Goal: Download file/media

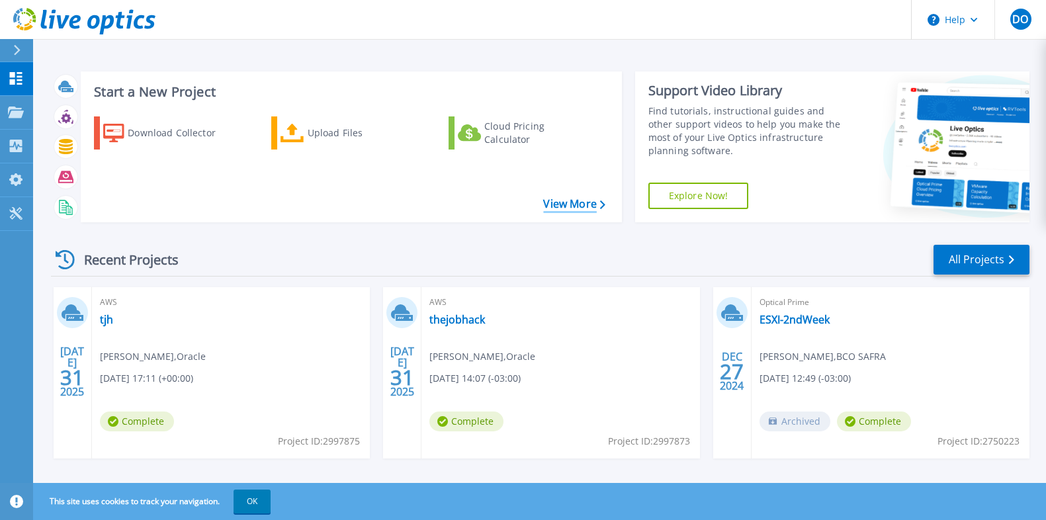
click at [583, 207] on link "View More" at bounding box center [574, 204] width 62 height 13
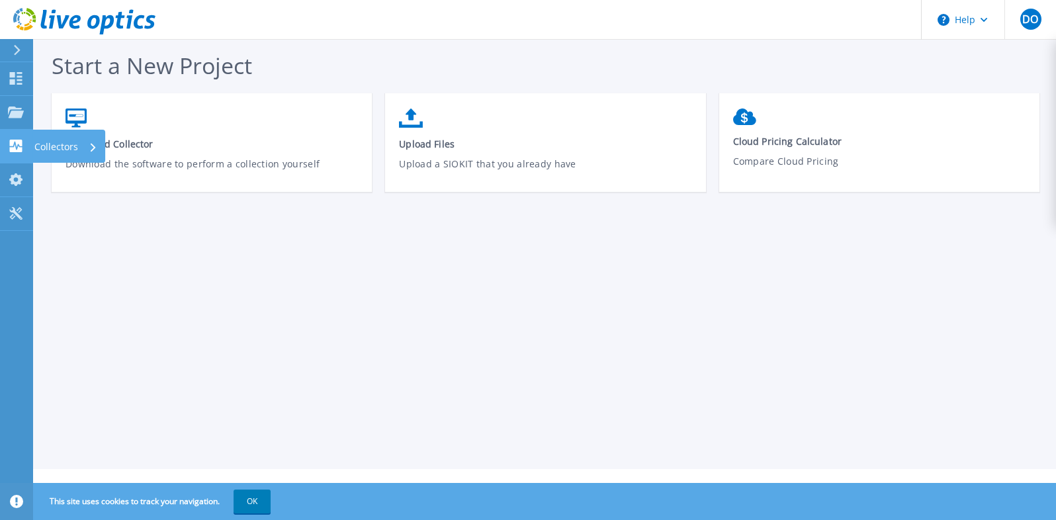
click at [79, 152] on div "Collectors" at bounding box center [65, 147] width 63 height 34
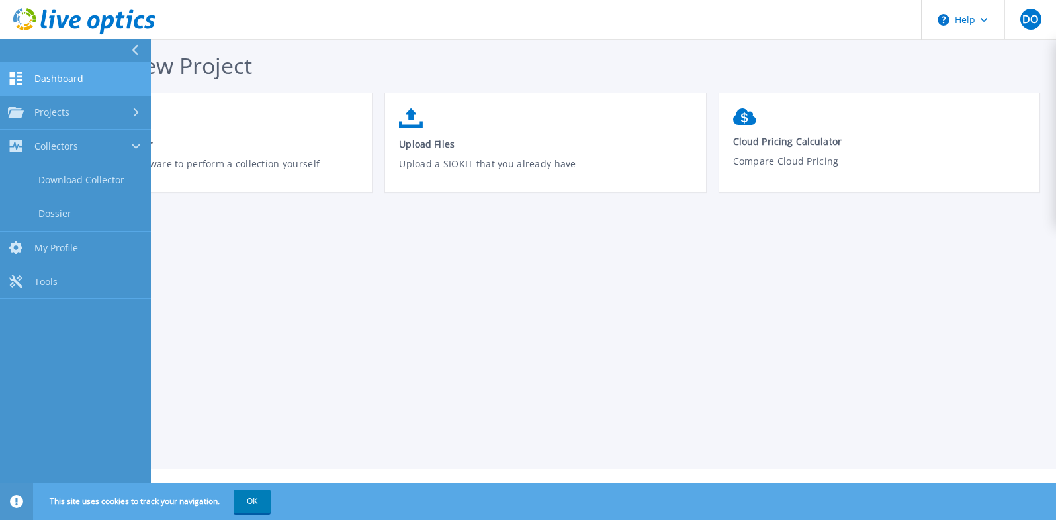
click at [86, 83] on link "Dashboard Dashboard" at bounding box center [75, 79] width 151 height 34
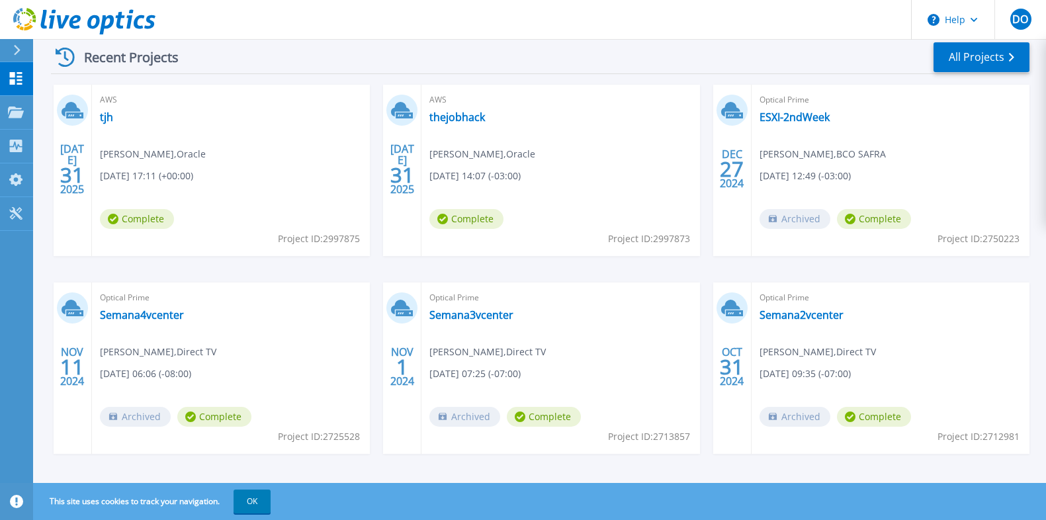
scroll to position [213, 0]
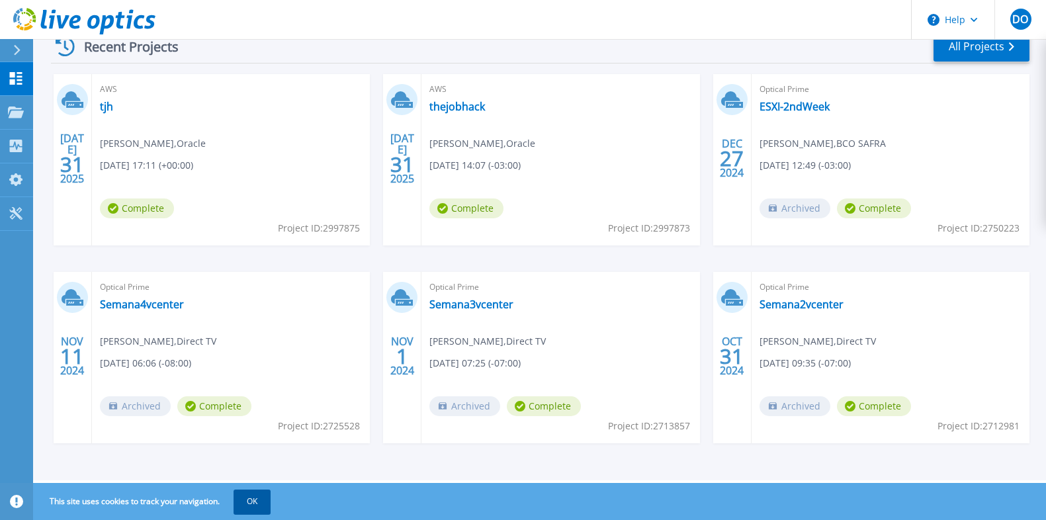
click at [251, 507] on button "OK" at bounding box center [252, 502] width 37 height 24
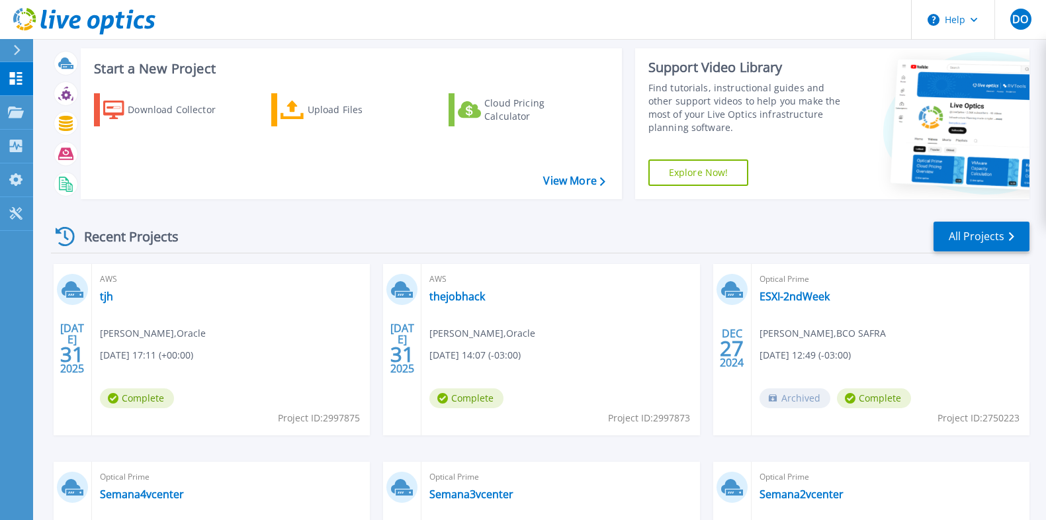
scroll to position [0, 0]
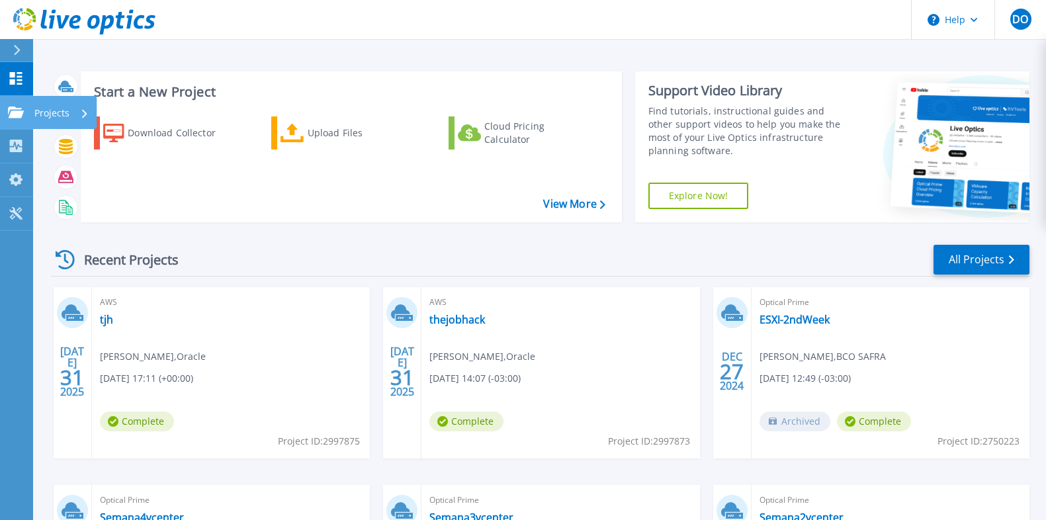
click at [26, 112] on link "Projects Projects" at bounding box center [16, 113] width 33 height 34
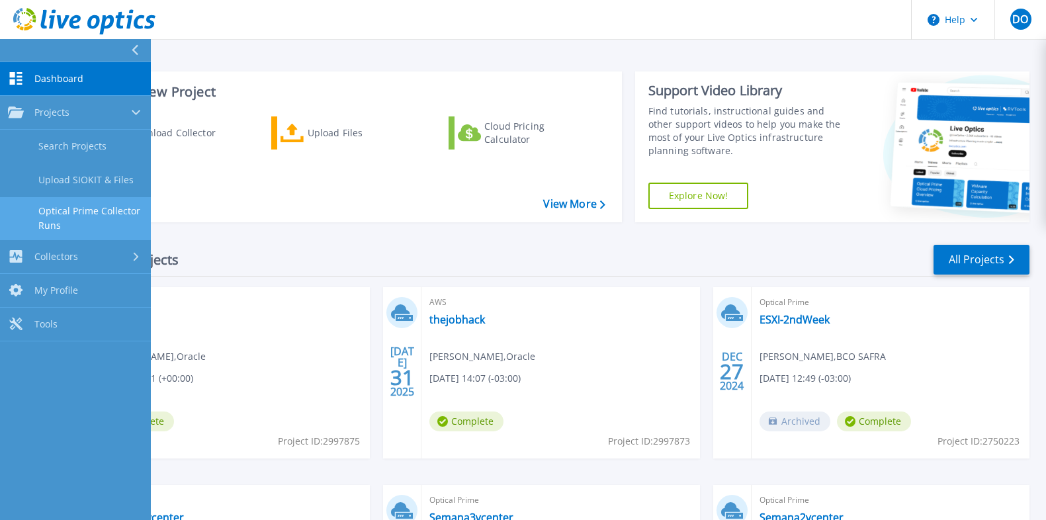
click at [104, 217] on link "Optical Prime Collector Runs" at bounding box center [75, 218] width 151 height 42
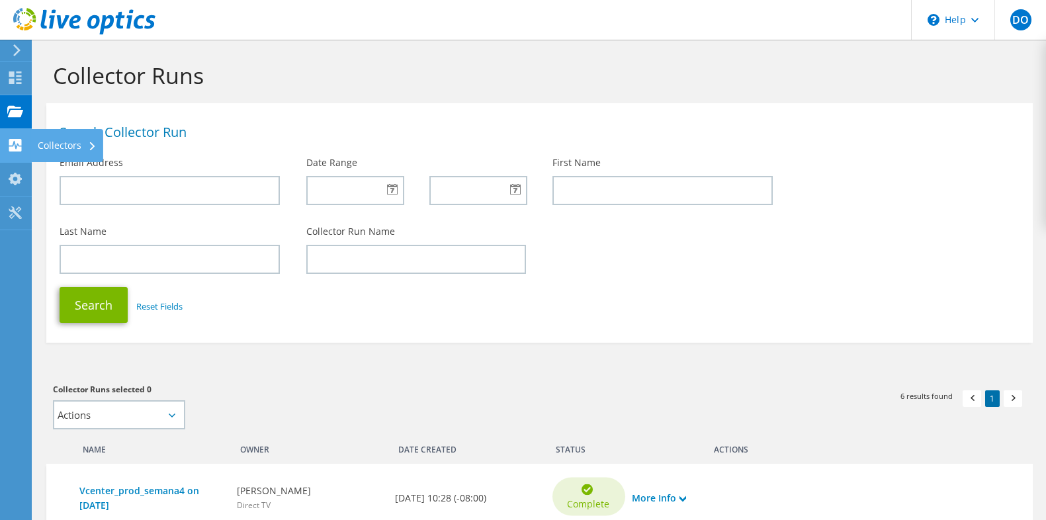
click at [79, 151] on div "Collectors" at bounding box center [67, 145] width 72 height 33
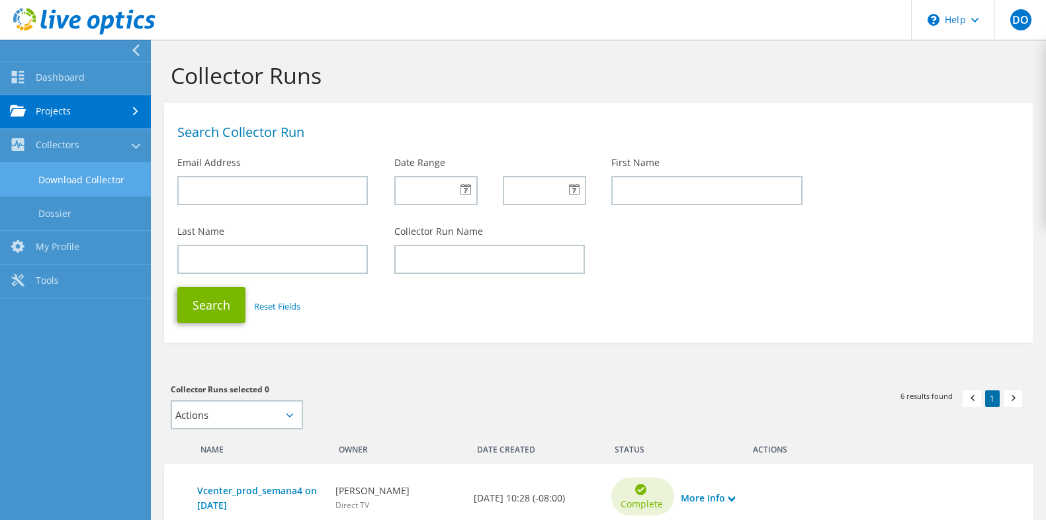
click at [91, 183] on link "Download Collector" at bounding box center [75, 180] width 151 height 34
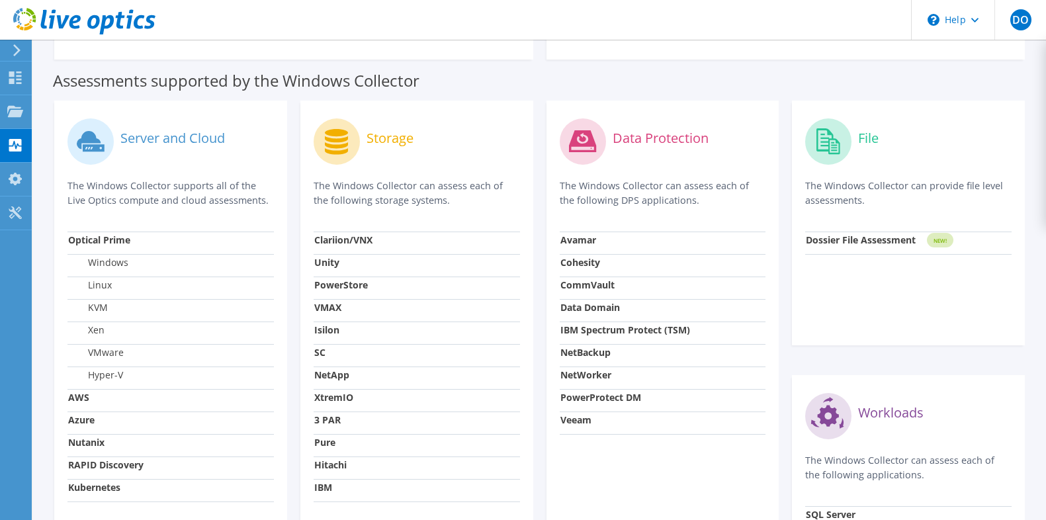
scroll to position [224, 0]
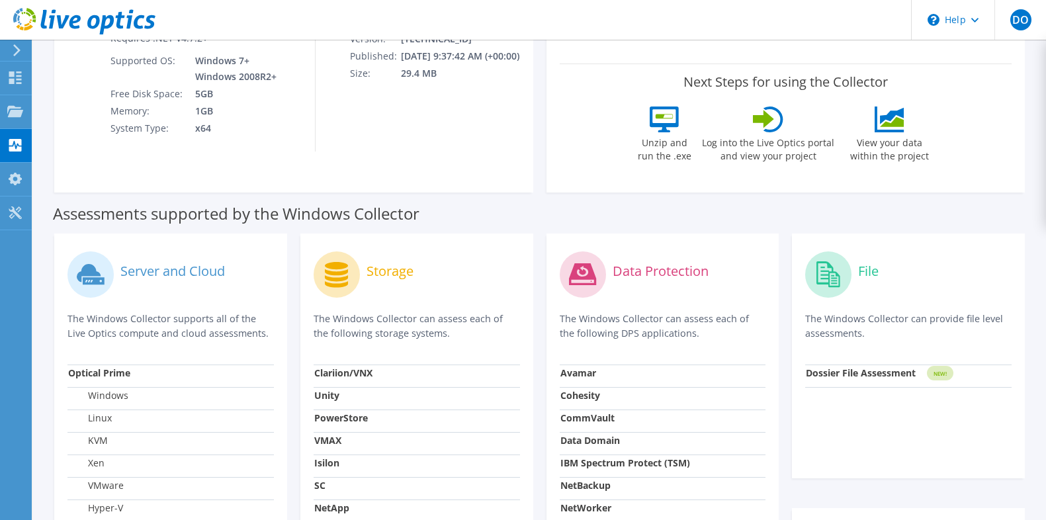
click at [105, 277] on circle at bounding box center [91, 275] width 46 height 46
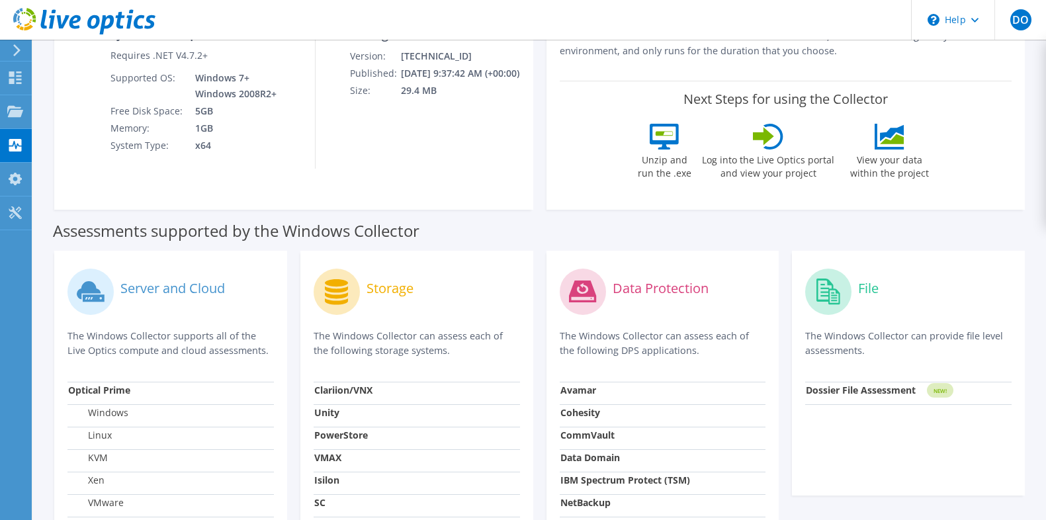
scroll to position [109, 0]
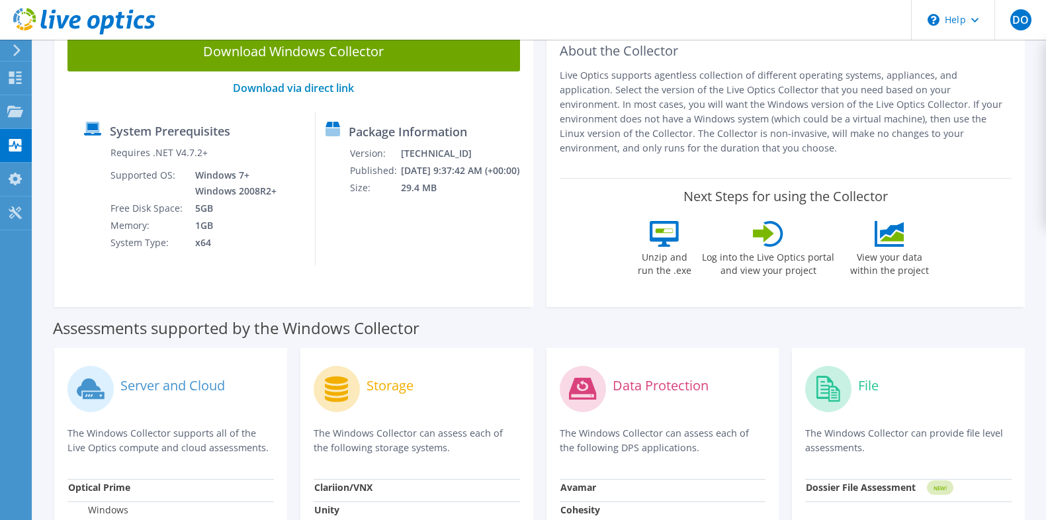
click at [94, 387] on icon at bounding box center [89, 388] width 24 height 19
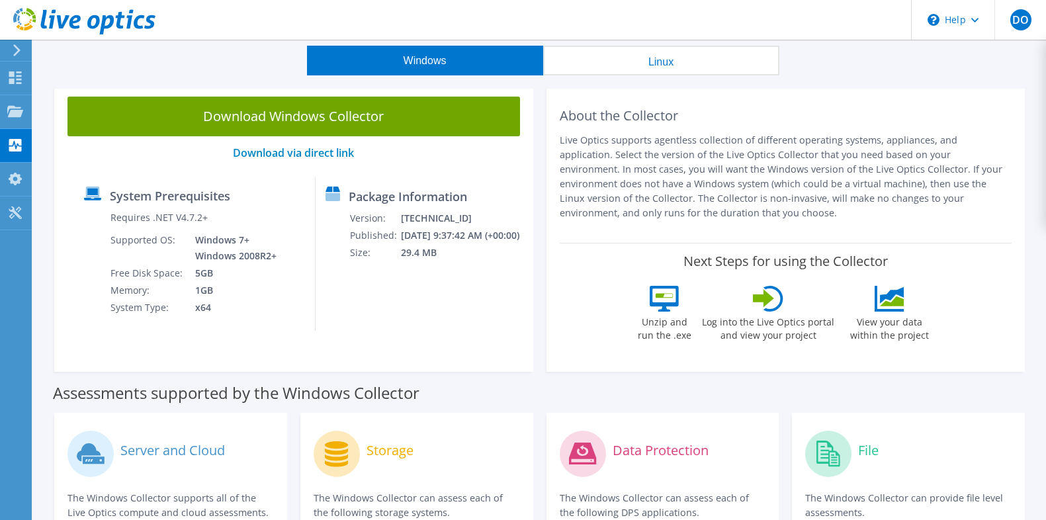
scroll to position [45, 0]
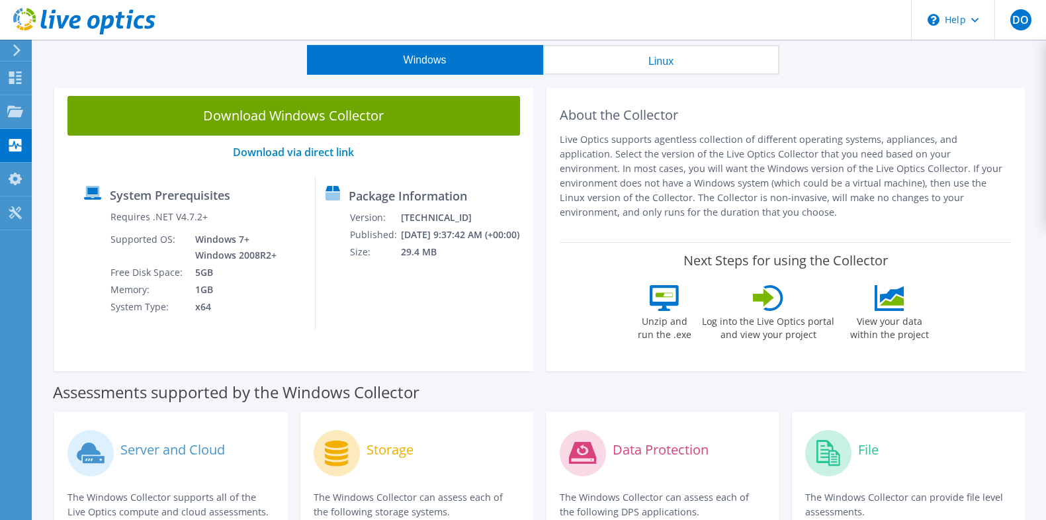
click at [125, 457] on label "Server and Cloud" at bounding box center [172, 449] width 105 height 13
click at [88, 445] on icon at bounding box center [89, 452] width 24 height 19
click at [596, 56] on button "Linux" at bounding box center [661, 60] width 236 height 30
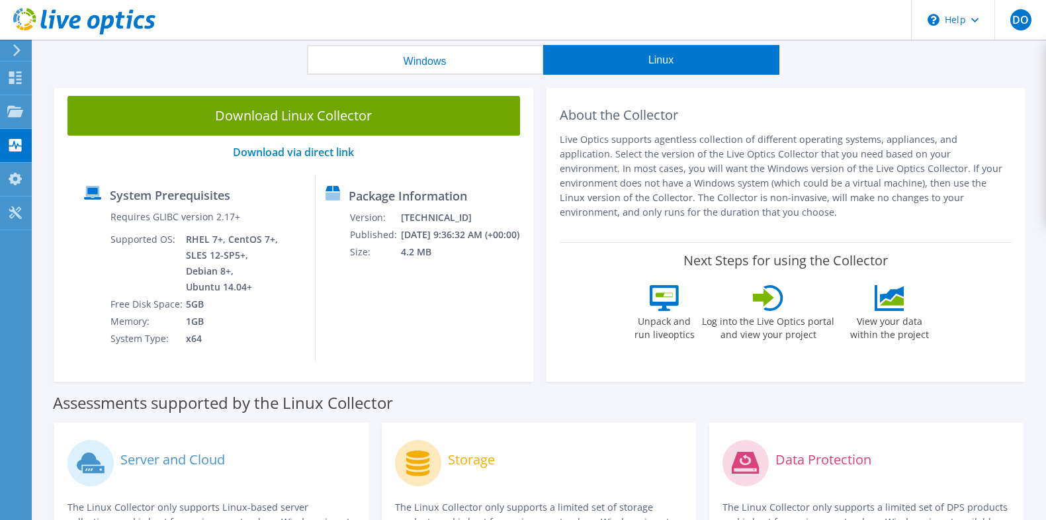
click at [104, 459] on circle at bounding box center [91, 463] width 46 height 46
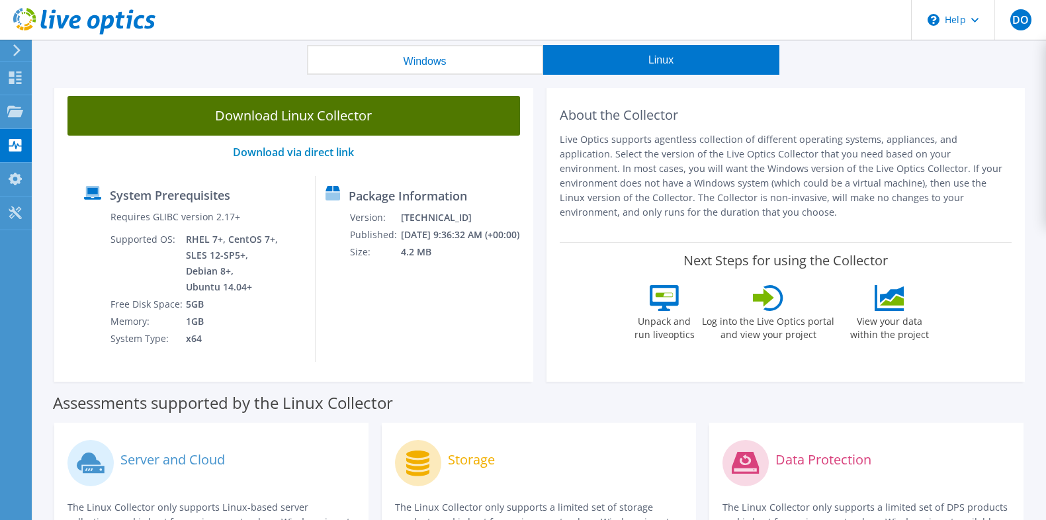
click at [360, 125] on link "Download Linux Collector" at bounding box center [294, 116] width 453 height 40
